Goal: Task Accomplishment & Management: Complete application form

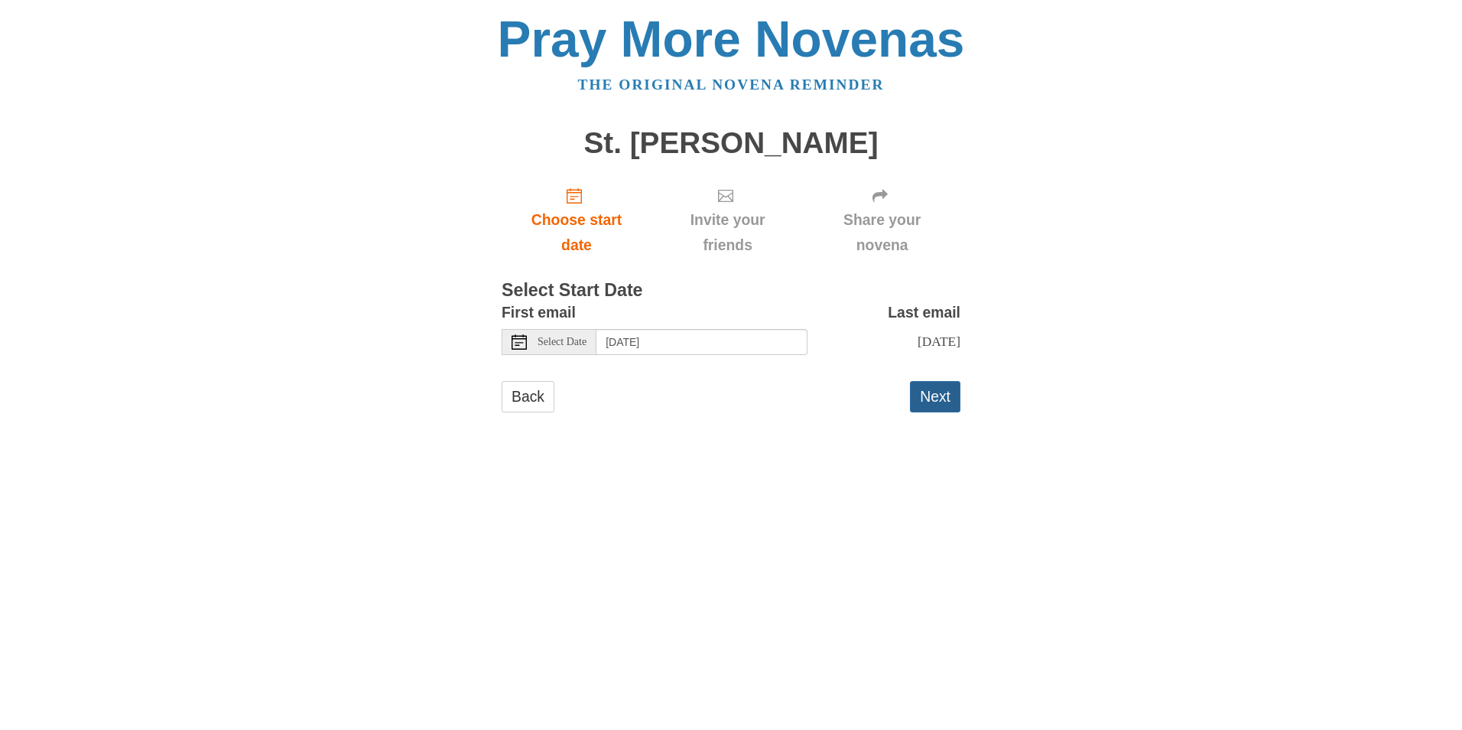
click at [928, 402] on button "Next" at bounding box center [935, 396] width 50 height 31
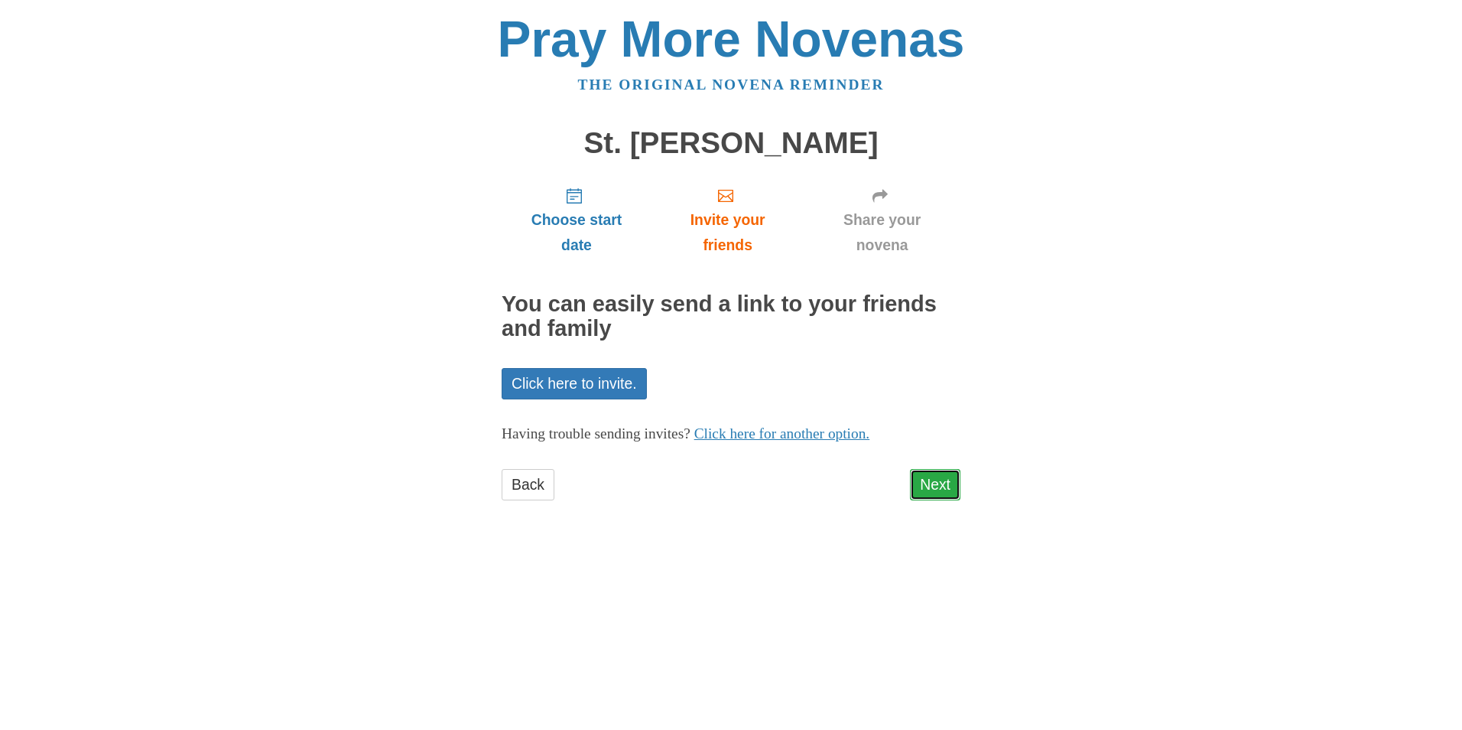
click at [927, 483] on link "Next" at bounding box center [935, 484] width 50 height 31
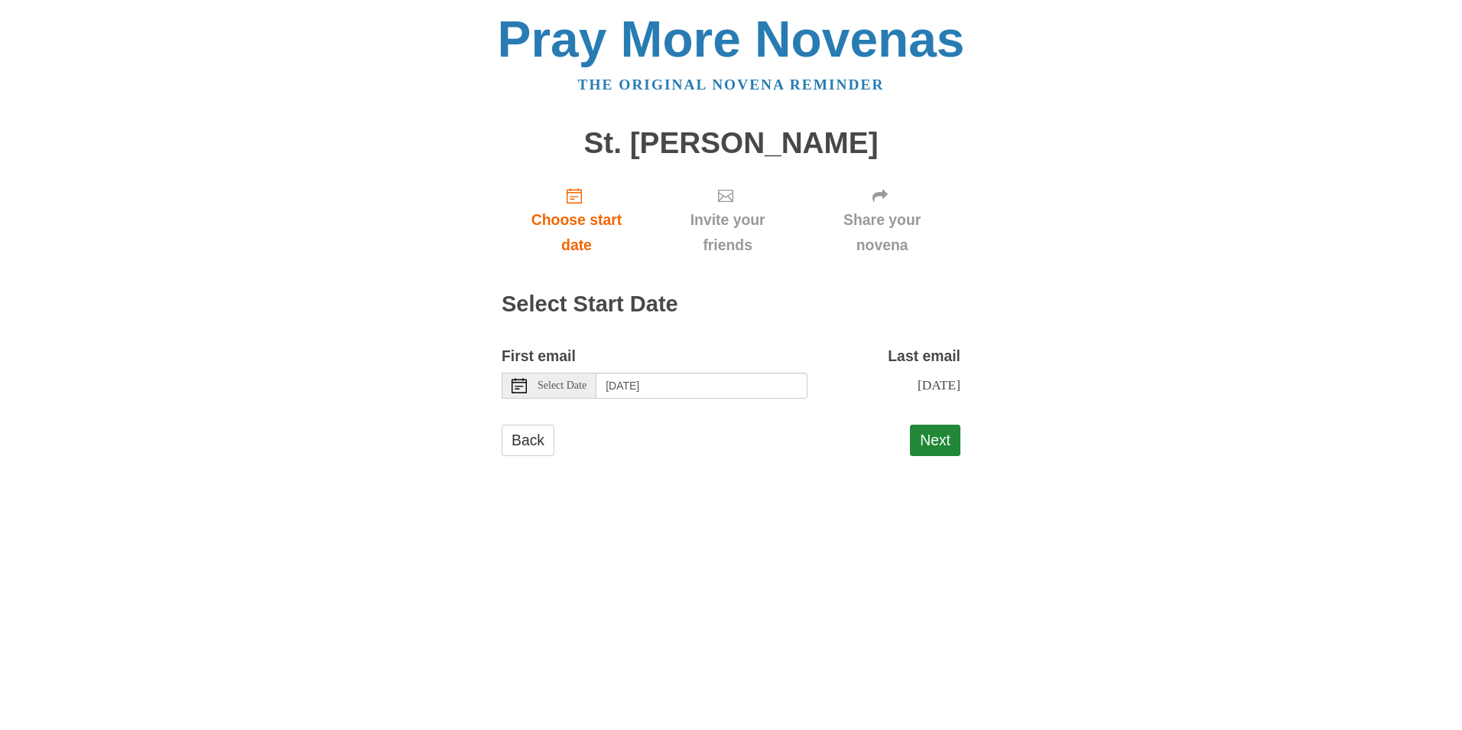
click at [541, 386] on span "Select Date" at bounding box center [562, 385] width 49 height 11
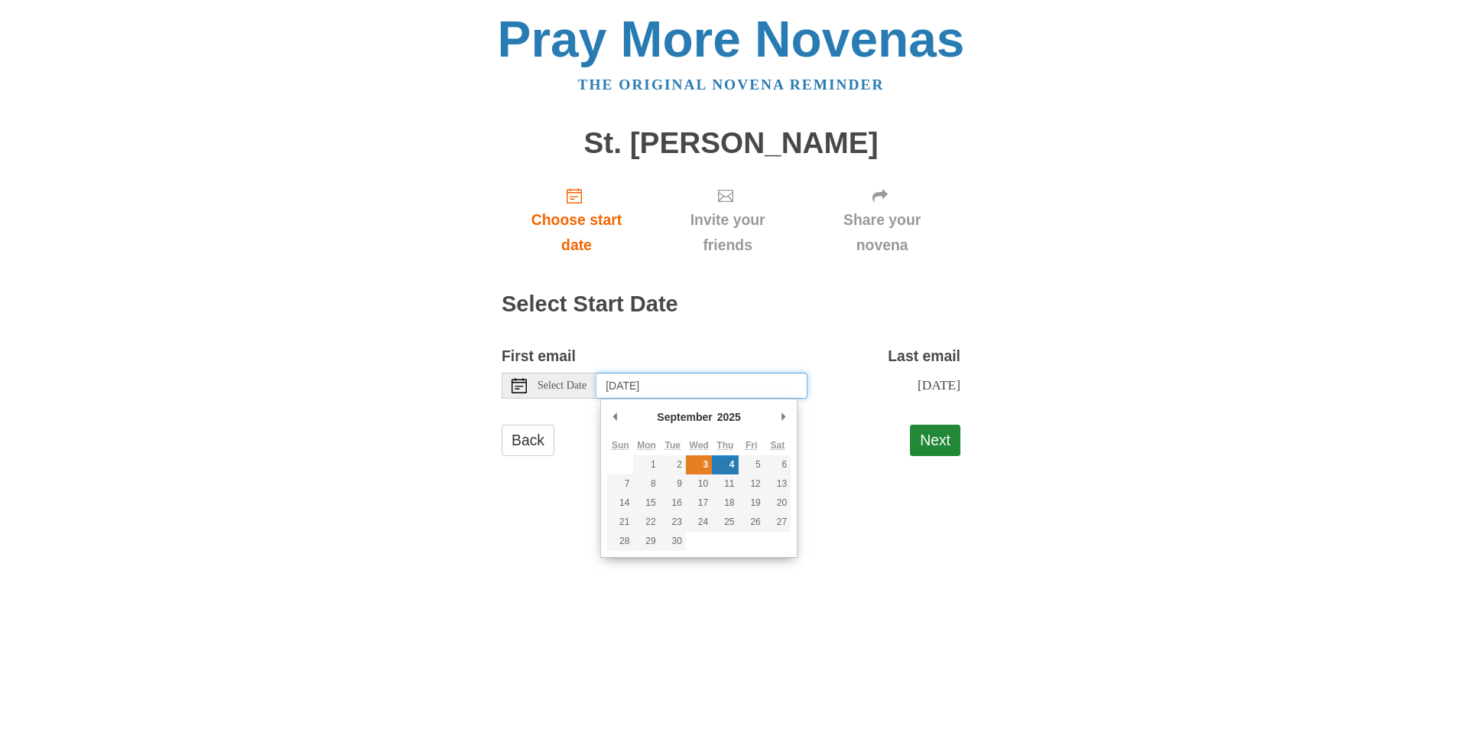
type input "Wednesday, September 3rd"
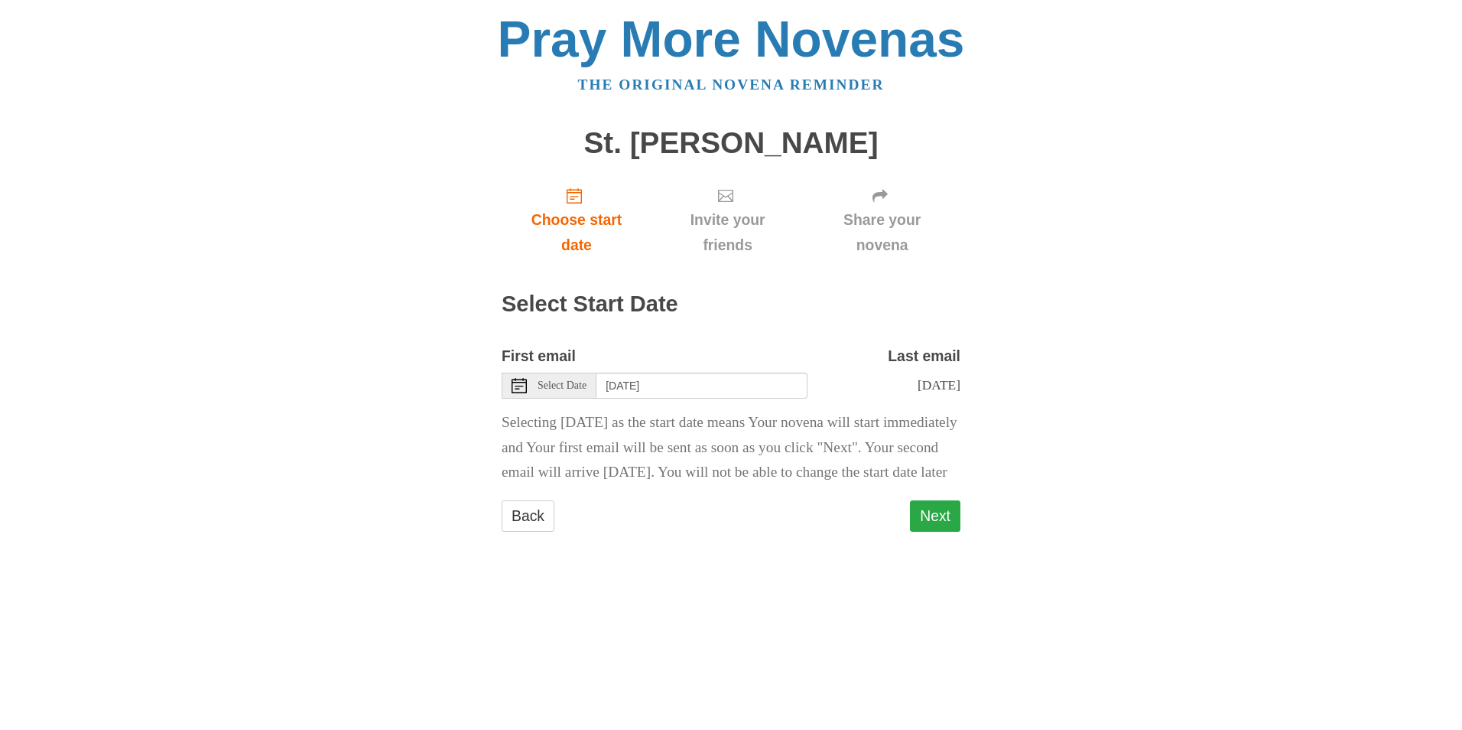
click at [935, 528] on button "Next" at bounding box center [935, 515] width 50 height 31
